Goal: Information Seeking & Learning: Check status

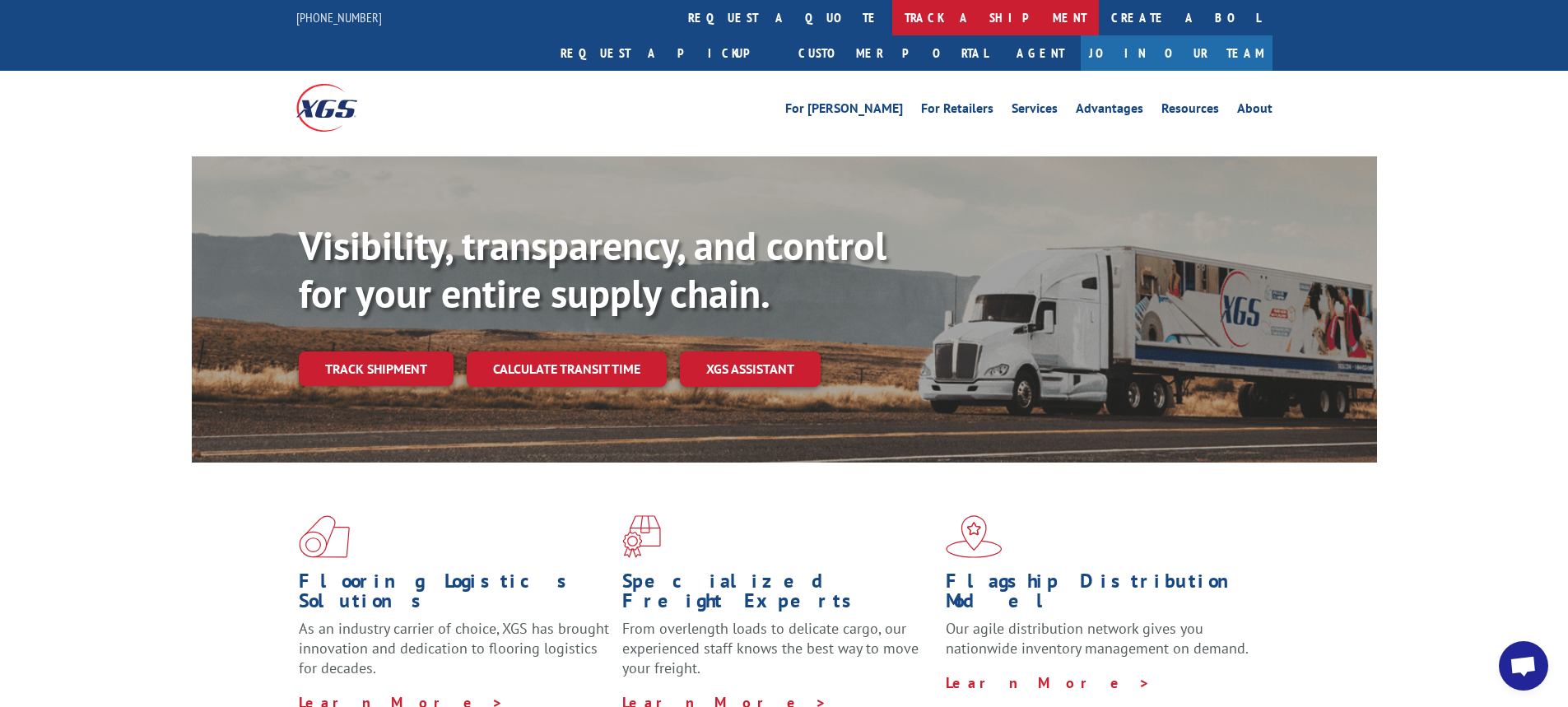
click at [892, 12] on link "track a shipment" at bounding box center [995, 17] width 206 height 36
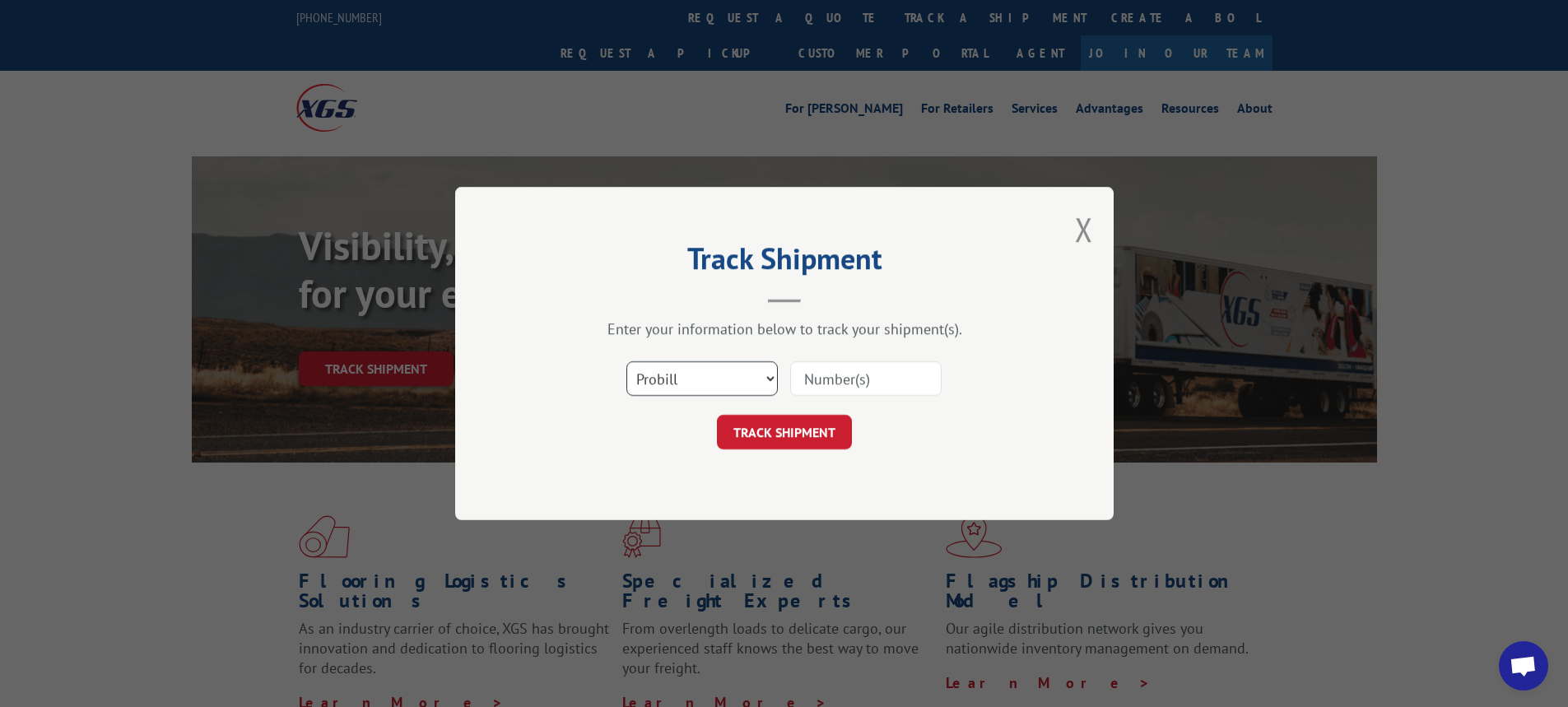
click at [771, 379] on select "Select category... Probill BOL PO" at bounding box center [702, 378] width 151 height 35
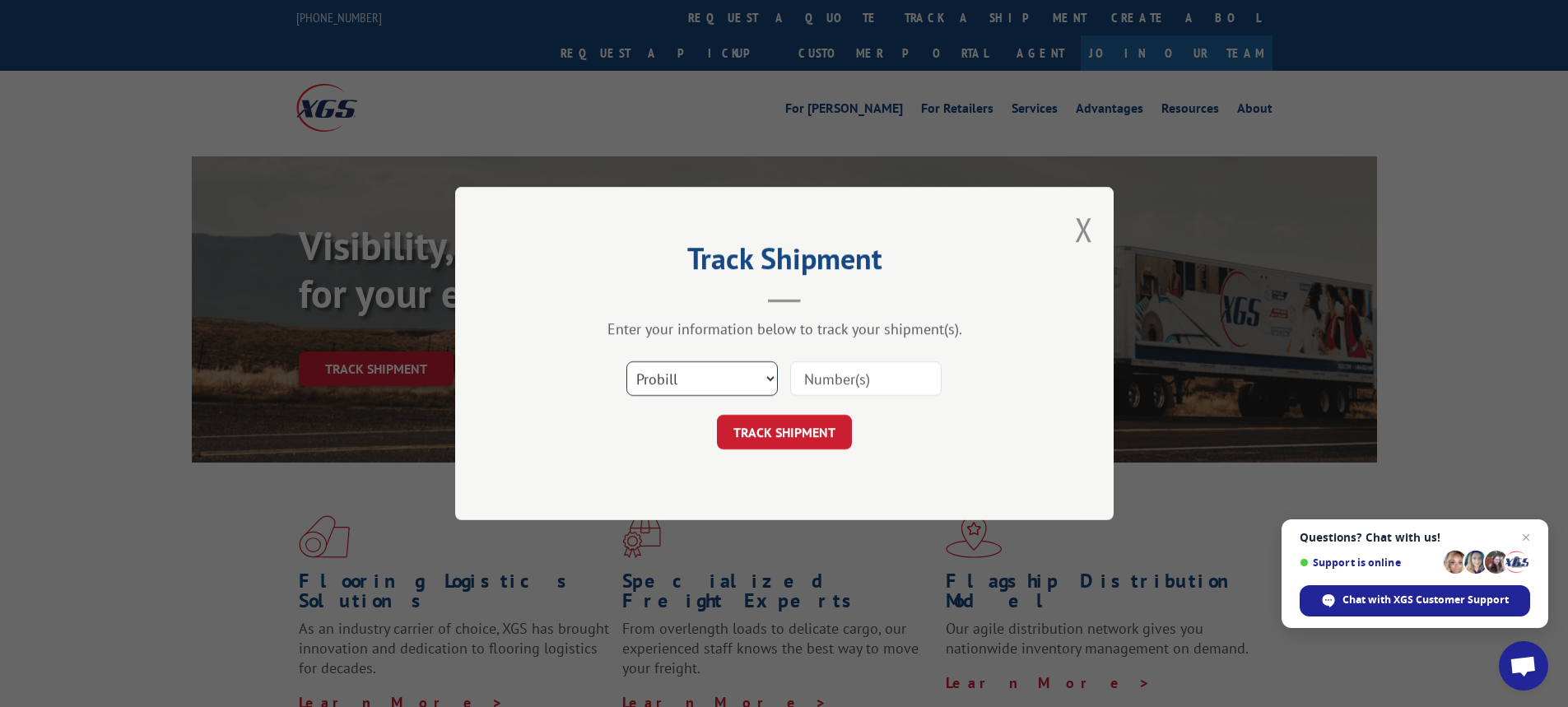
select select "bol"
click at [627, 361] on select "Select category... Probill BOL PO" at bounding box center [702, 378] width 151 height 35
click at [841, 391] on input at bounding box center [866, 378] width 151 height 35
type input "7047452"
click at [769, 422] on button "TRACK SHIPMENT" at bounding box center [784, 432] width 135 height 35
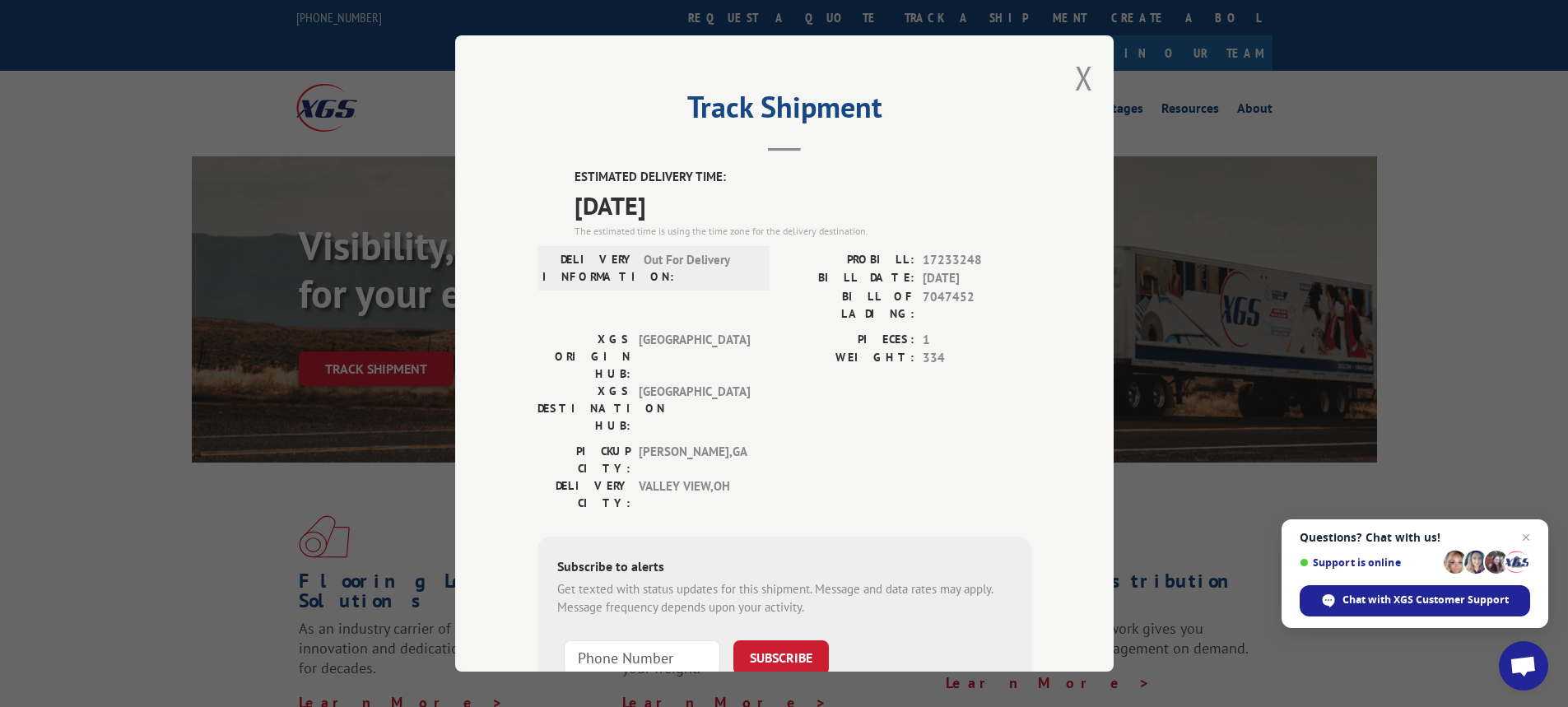
click at [1066, 83] on div "Track Shipment ESTIMATED DELIVERY TIME: [DATE] The estimated time is using the …" at bounding box center [784, 353] width 659 height 636
click at [1086, 69] on button "Close modal" at bounding box center [1083, 77] width 18 height 43
